Goal: Browse casually

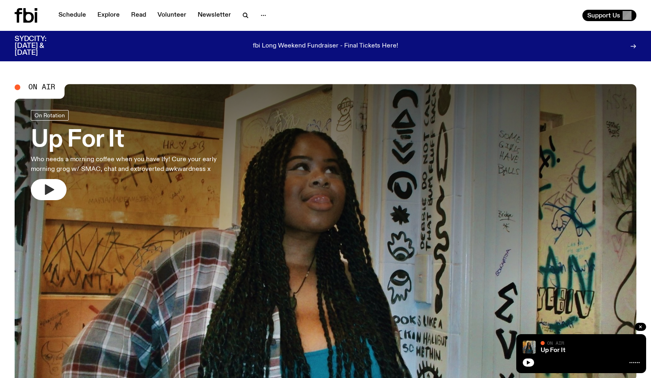
click at [51, 195] on icon "button" at bounding box center [48, 189] width 13 height 13
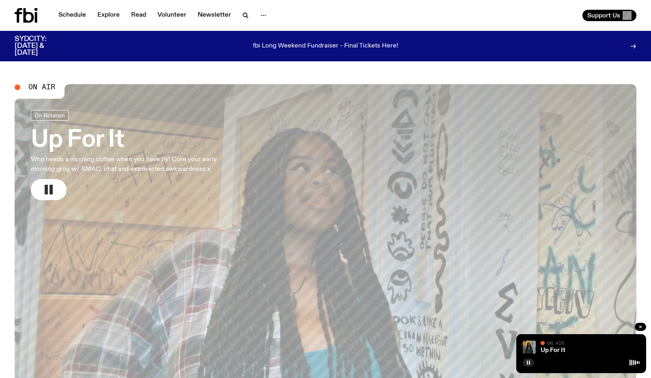
click at [529, 361] on rect "button" at bounding box center [529, 362] width 1 height 4
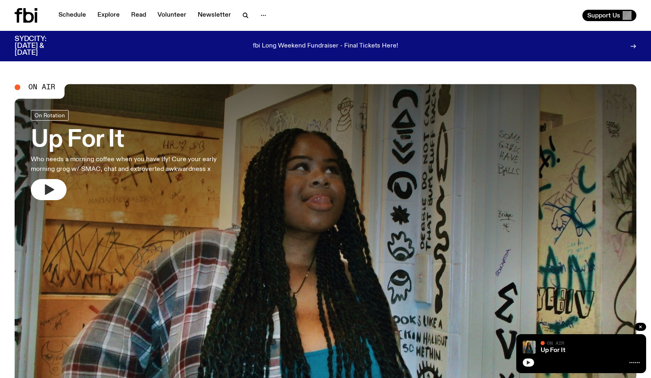
click at [528, 364] on icon "button" at bounding box center [528, 362] width 5 height 5
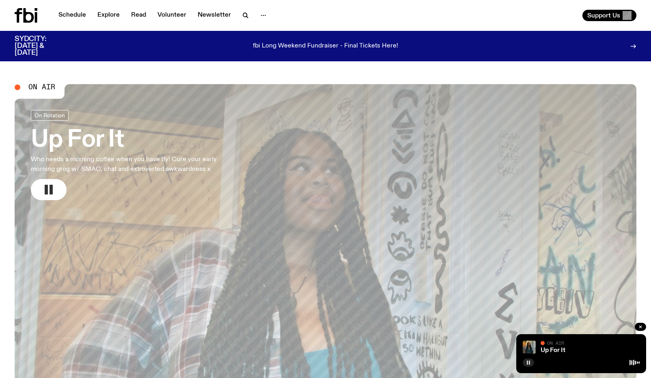
click at [528, 361] on icon "button" at bounding box center [528, 362] width 5 height 5
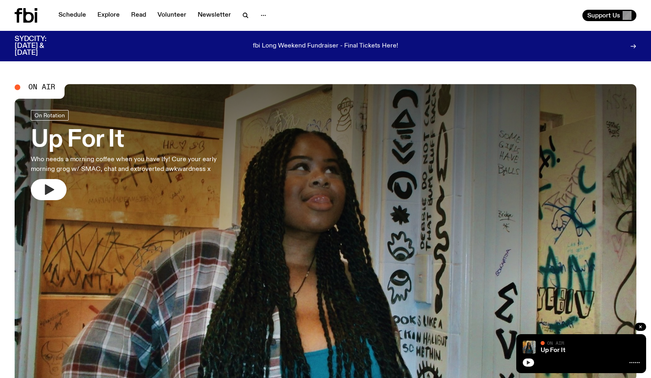
click at [521, 370] on div "Up For It On Air On Air" at bounding box center [581, 353] width 130 height 39
click at [530, 366] on div "Up For It On Air On Air" at bounding box center [581, 353] width 130 height 39
click at [528, 364] on icon "button" at bounding box center [528, 362] width 5 height 5
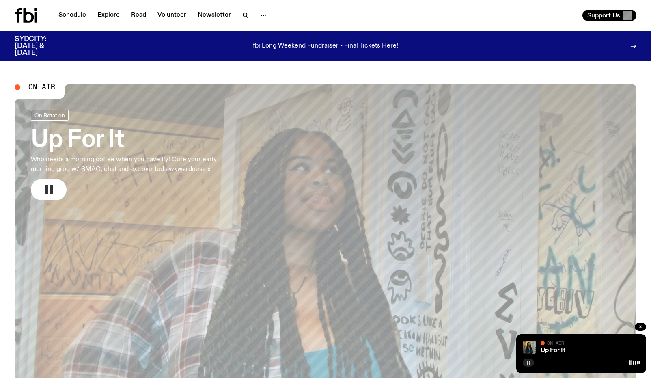
click at [320, 43] on p "fbi Long Weekend Fundraiser - Final Tickets Here!" at bounding box center [325, 46] width 145 height 7
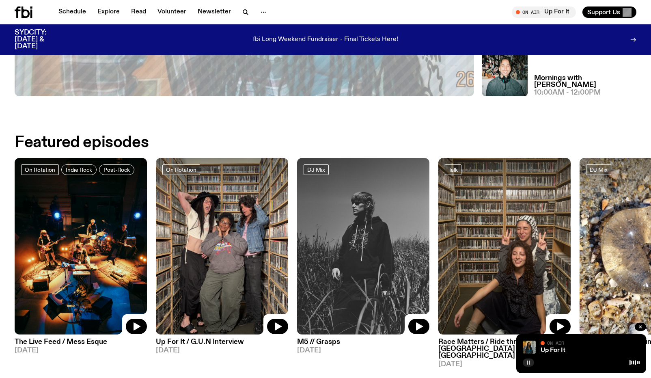
scroll to position [320, 0]
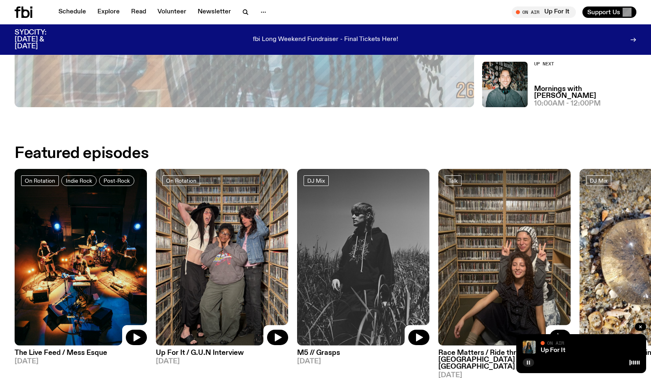
click at [527, 363] on rect "button" at bounding box center [527, 362] width 1 height 4
